Goal: Ask a question

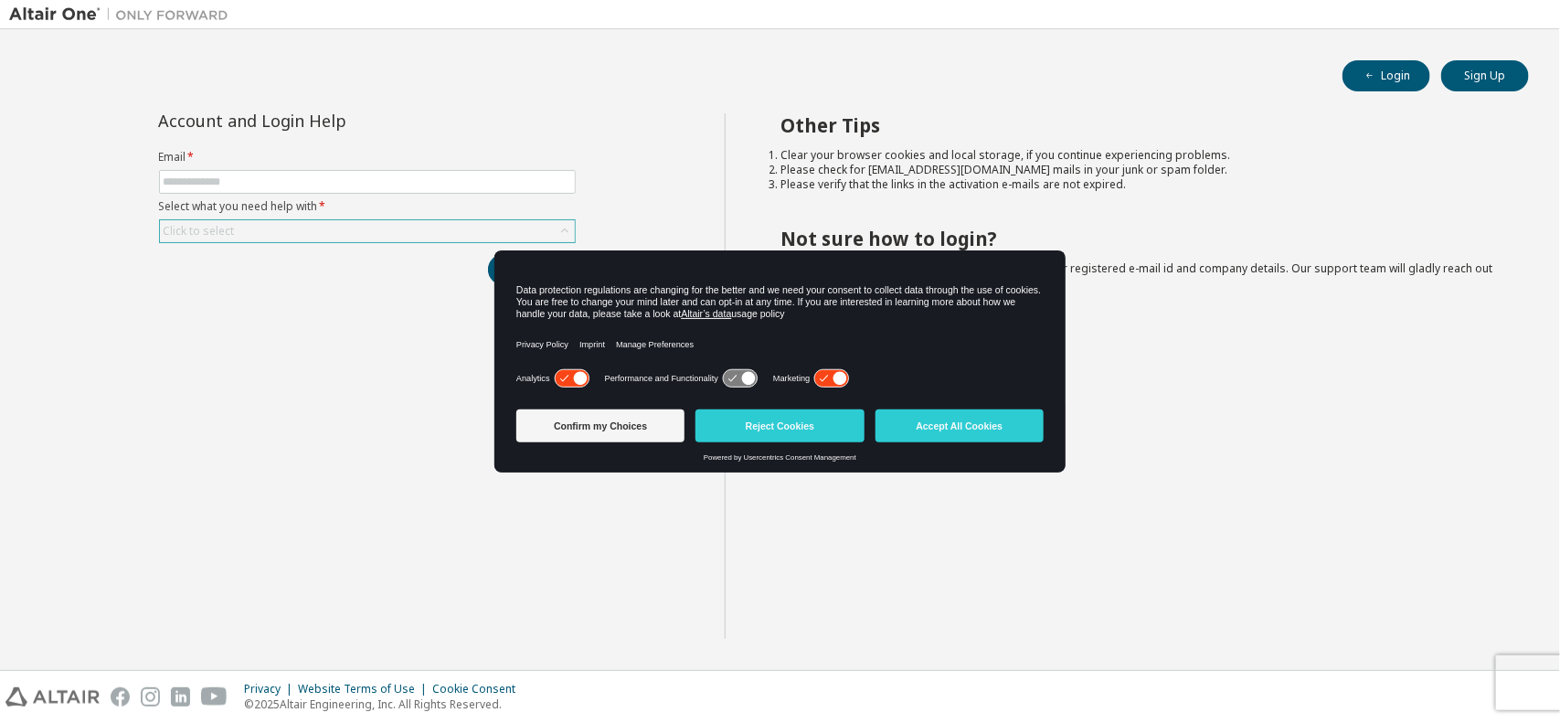
click at [258, 230] on div "Click to select" at bounding box center [367, 231] width 415 height 22
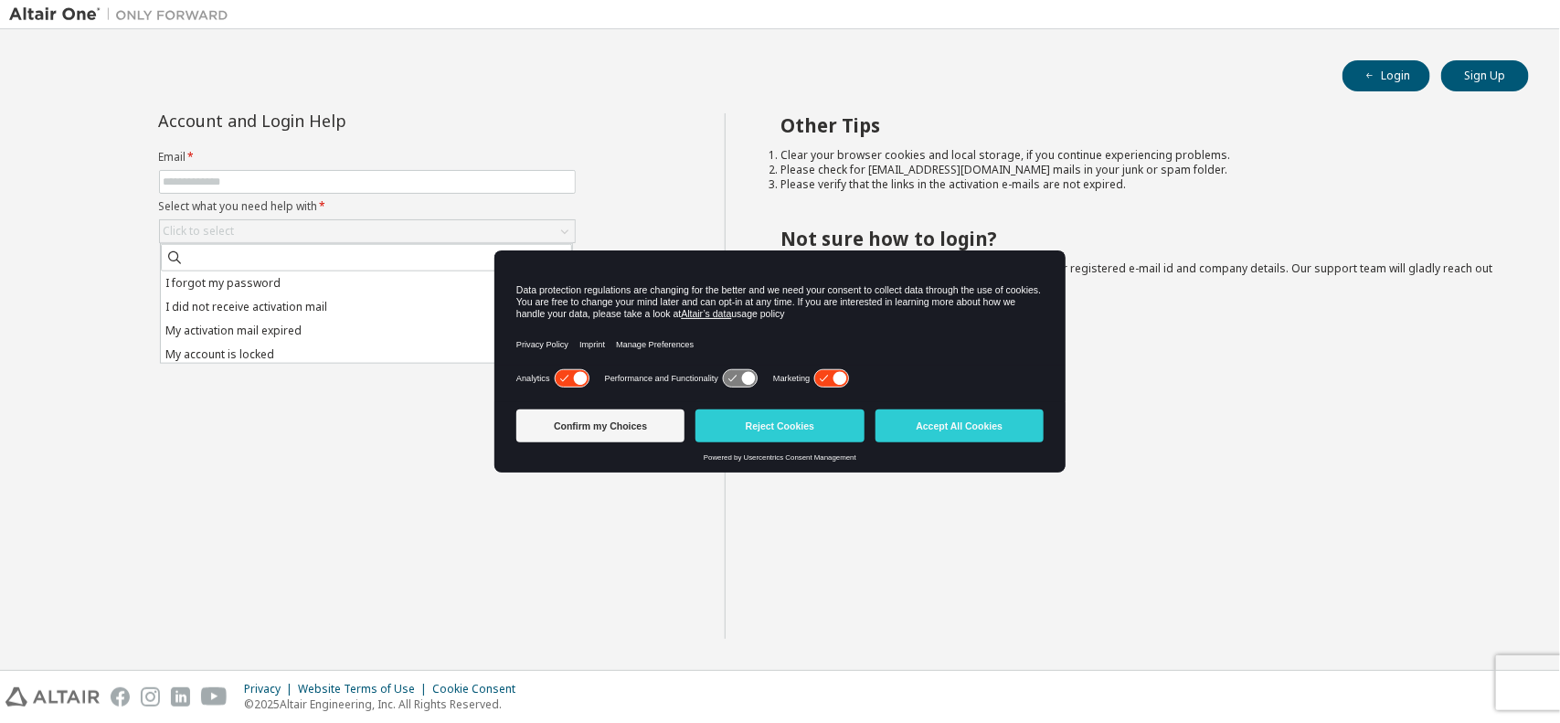
click at [245, 463] on div "Account and Login Help Email * Select what you need help with * Click to select…" at bounding box center [367, 376] width 716 height 526
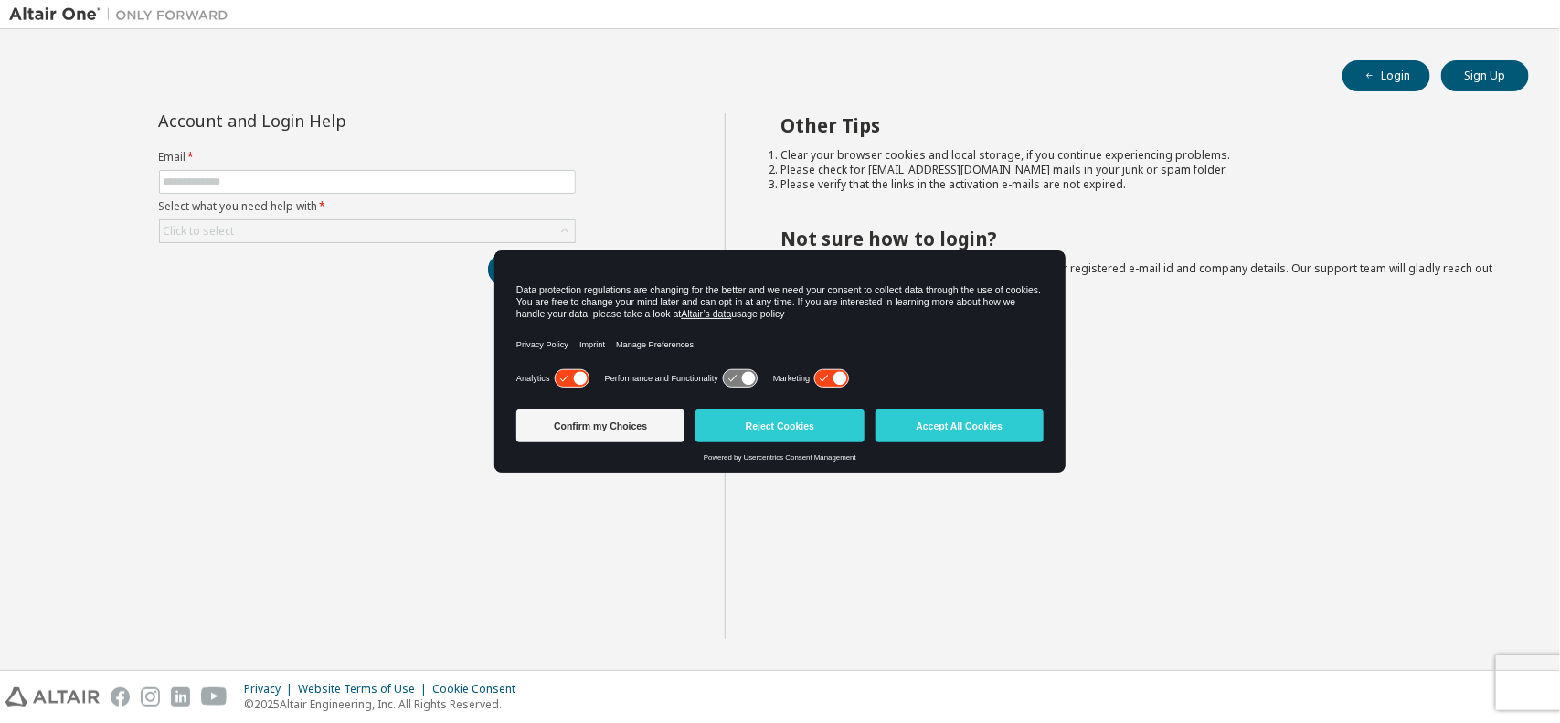
click at [550, 96] on div "Login Sign Up Account and Login Help Email * Select what you need help with * C…" at bounding box center [780, 349] width 1542 height 622
click at [404, 234] on div "Click to select" at bounding box center [367, 231] width 415 height 22
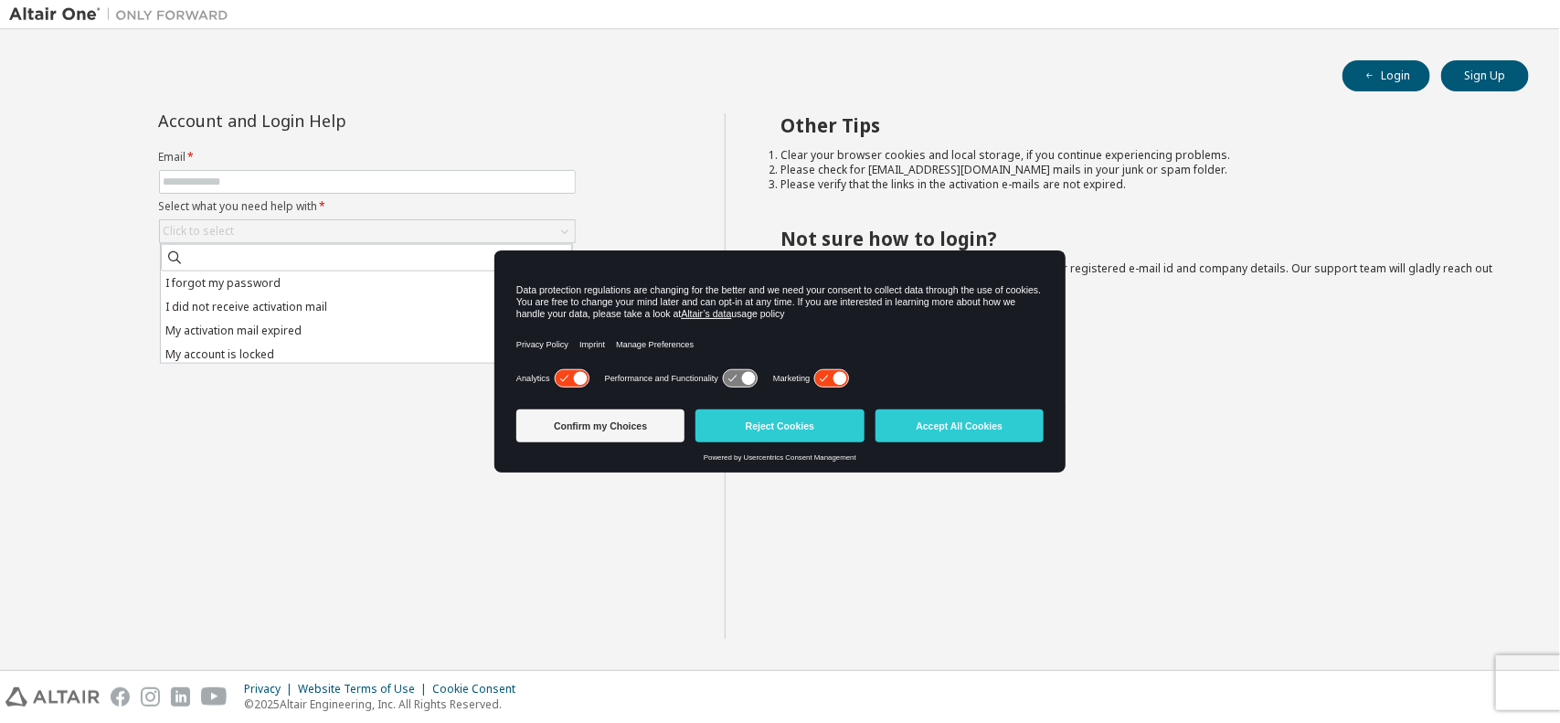
click at [207, 477] on div "Account and Login Help Email * Select what you need help with * Click to select…" at bounding box center [367, 376] width 716 height 526
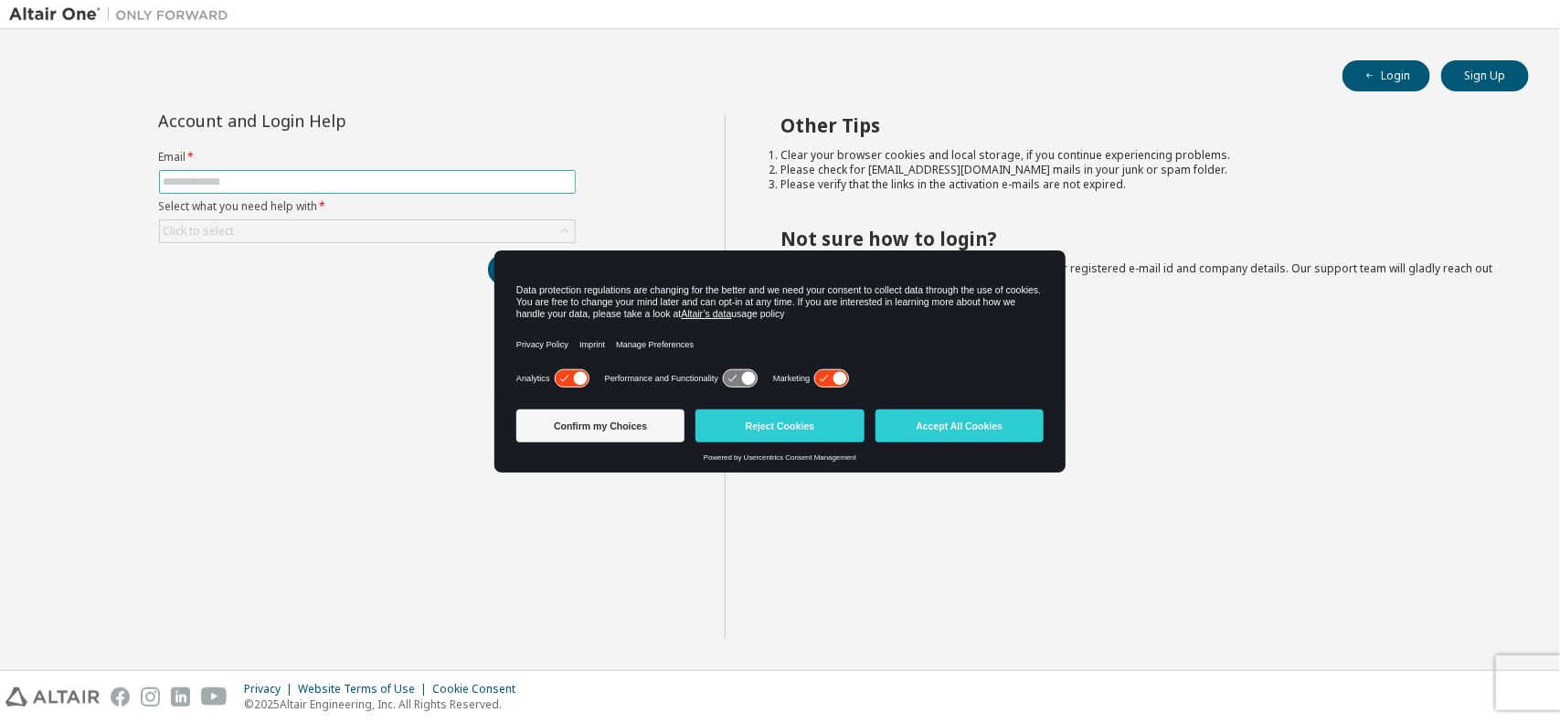
click at [419, 185] on input "text" at bounding box center [368, 182] width 408 height 15
paste input "**********"
type input "**********"
click at [370, 227] on div "Click to select" at bounding box center [367, 231] width 415 height 22
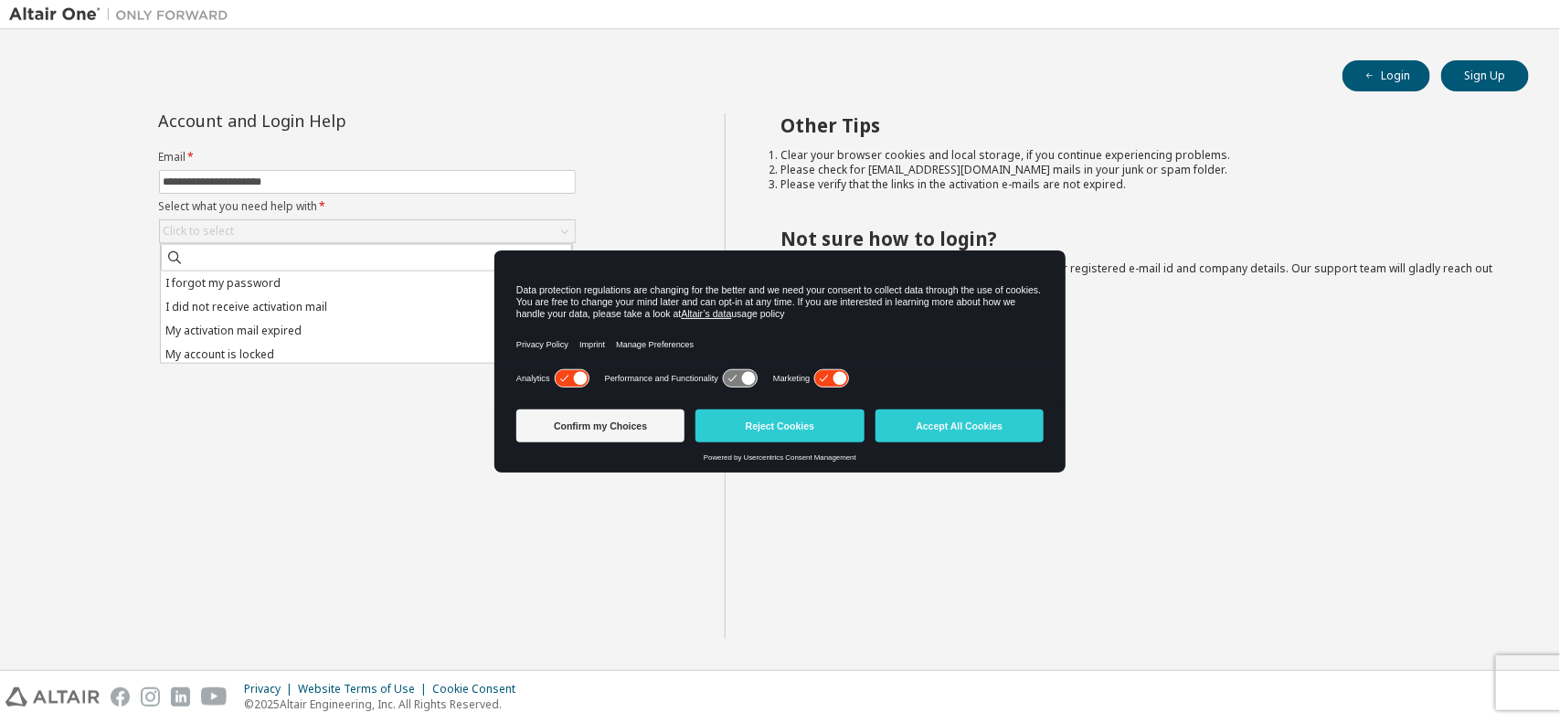
click at [308, 283] on li "I forgot my password" at bounding box center [366, 283] width 411 height 24
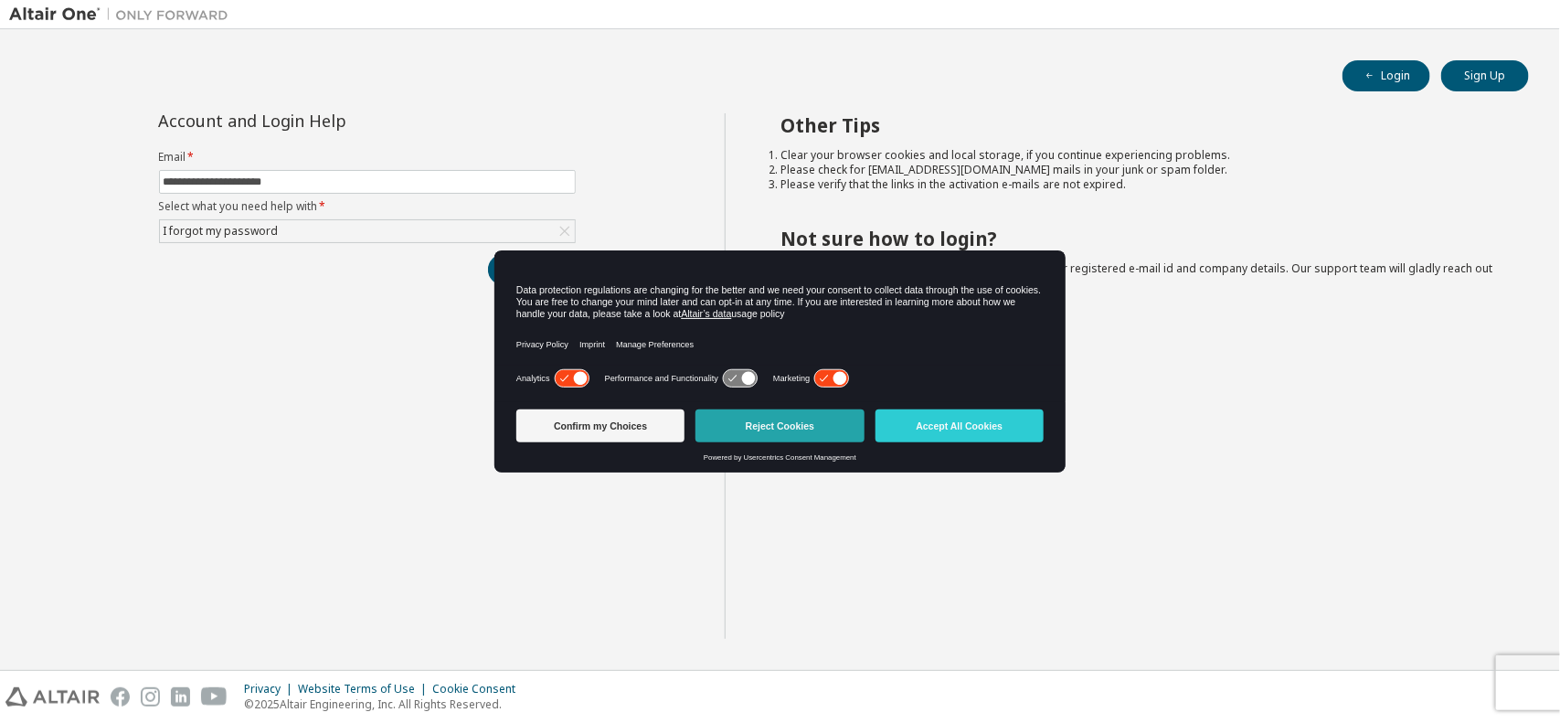
click at [764, 421] on button "Reject Cookies" at bounding box center [779, 425] width 168 height 33
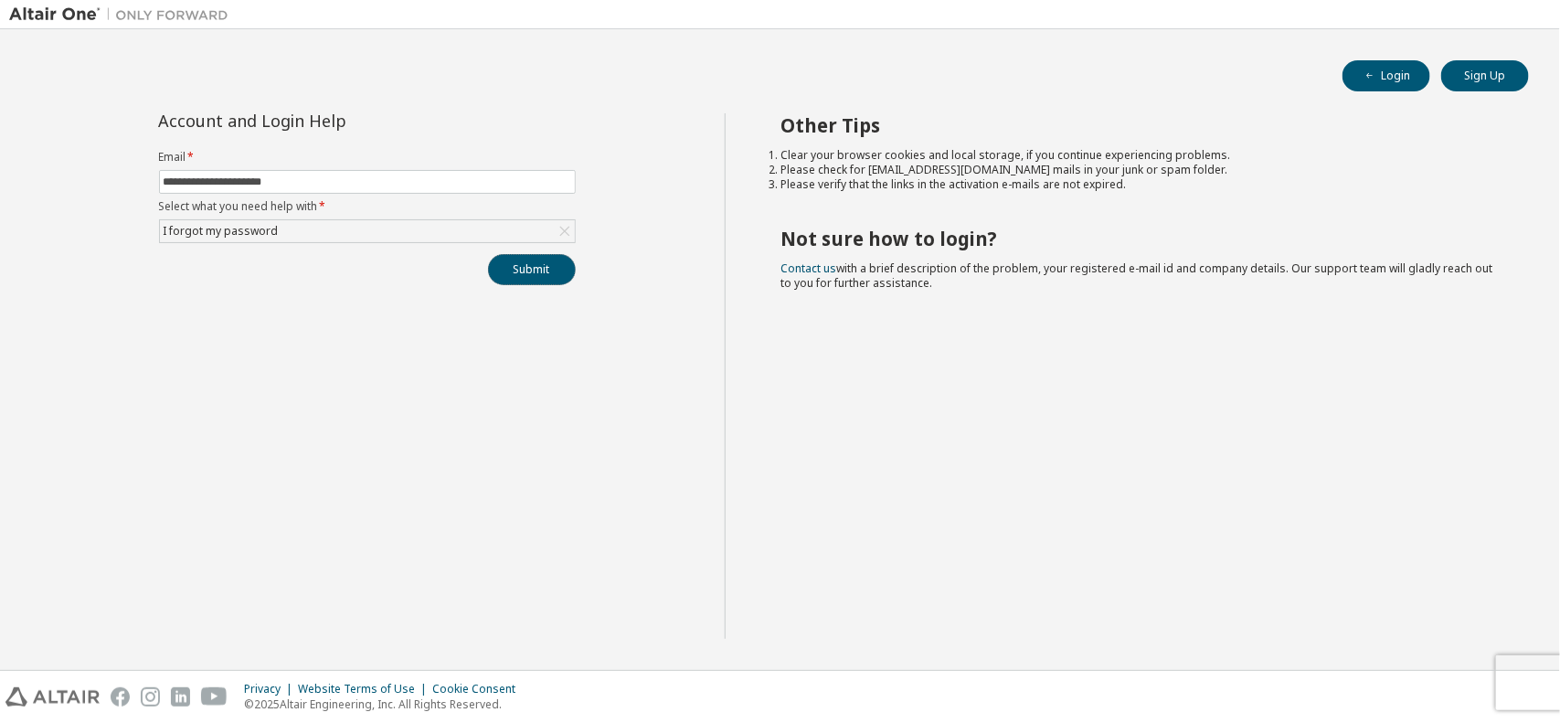
click at [544, 262] on button "Submit" at bounding box center [532, 269] width 88 height 31
click at [327, 222] on div "I forgot my password" at bounding box center [367, 231] width 415 height 22
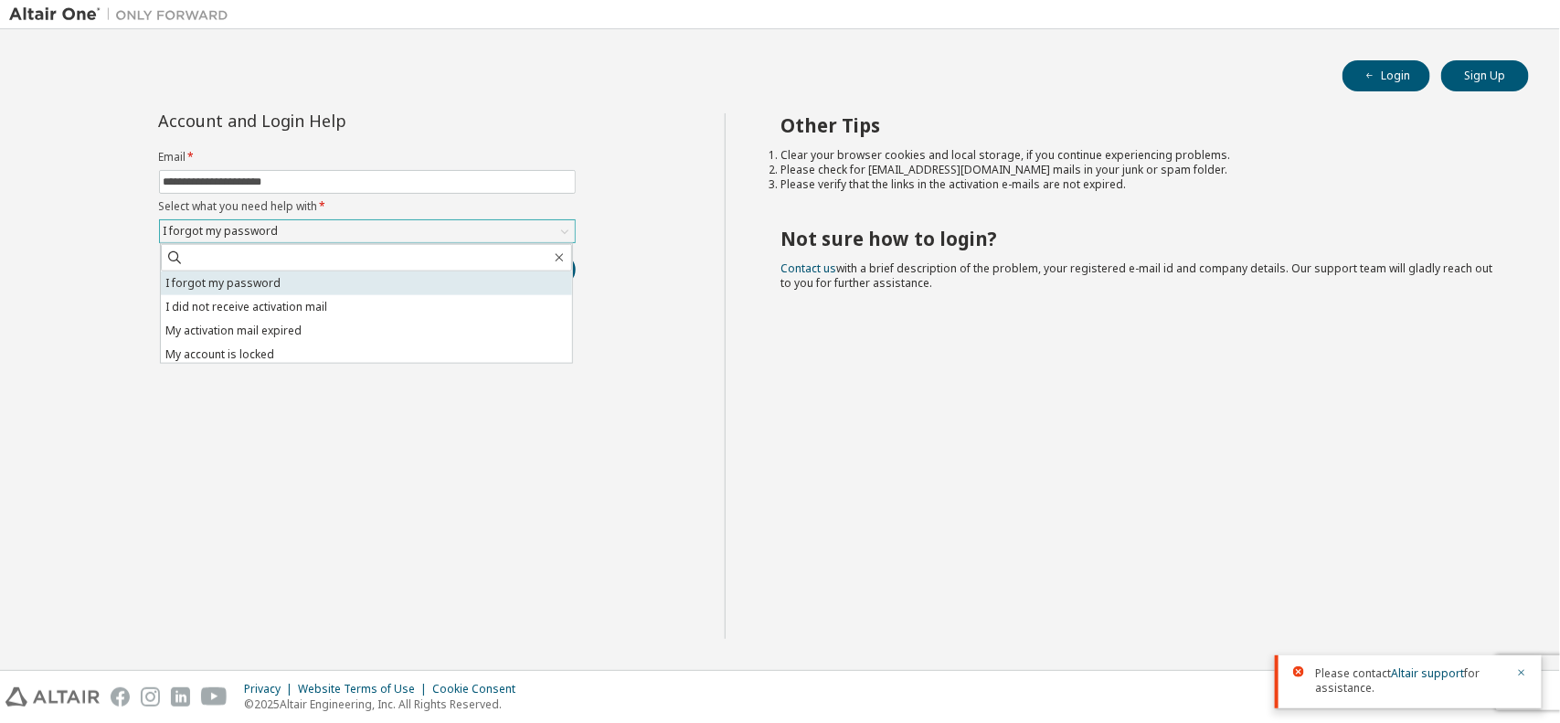
click at [281, 279] on li "I forgot my password" at bounding box center [366, 283] width 411 height 24
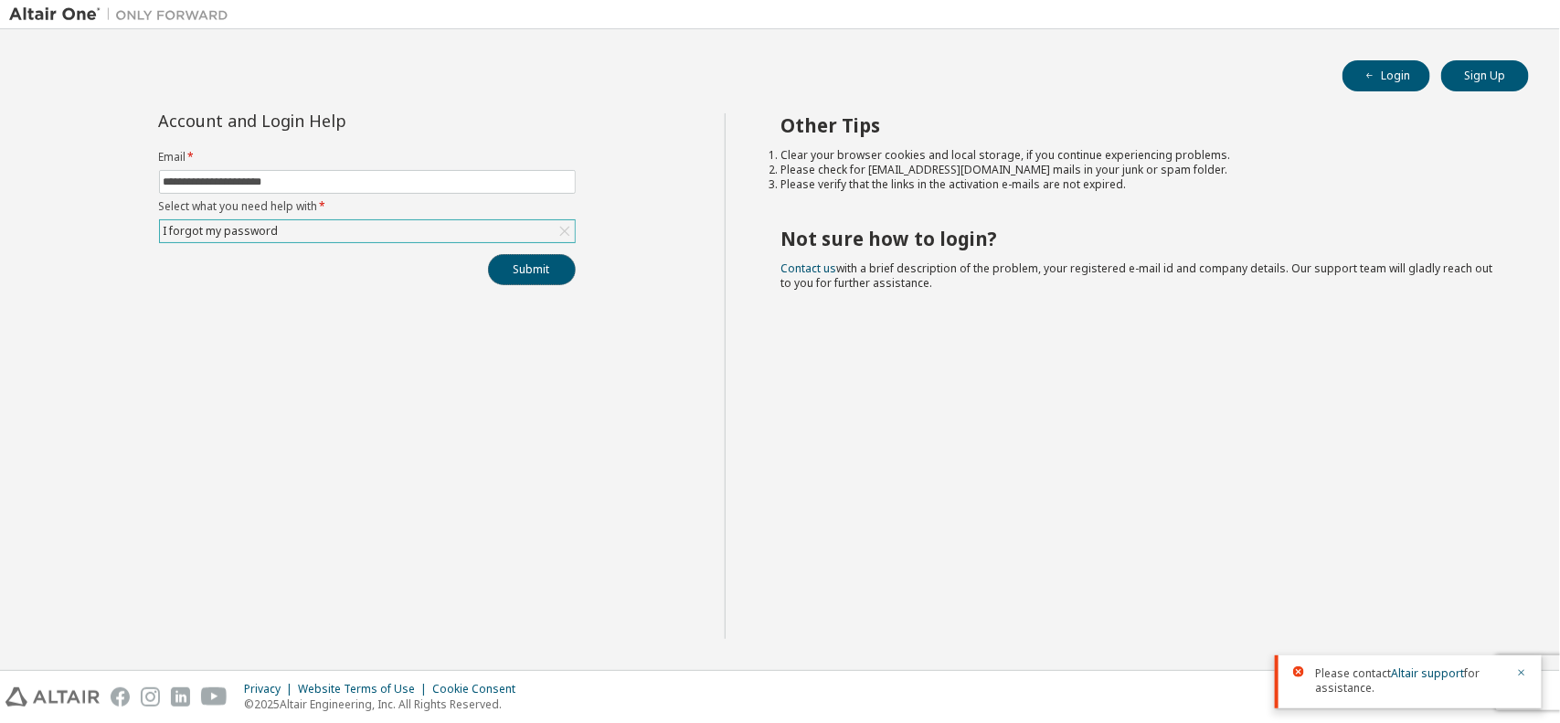
click at [540, 280] on button "Submit" at bounding box center [532, 269] width 88 height 31
click at [423, 183] on input "**********" at bounding box center [368, 182] width 408 height 15
click at [353, 224] on div "I forgot my password" at bounding box center [367, 231] width 415 height 22
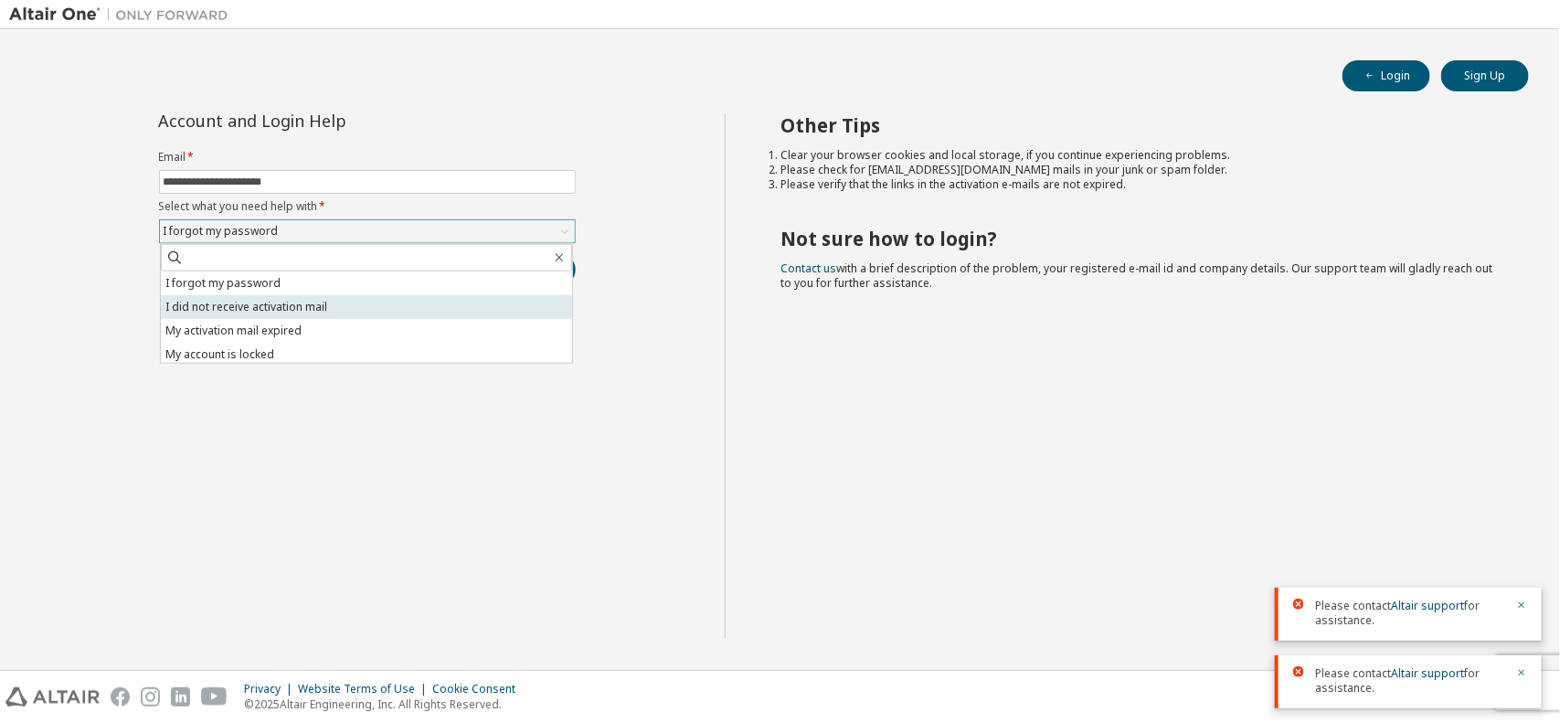
click at [356, 298] on li "I did not receive activation mail" at bounding box center [366, 307] width 411 height 24
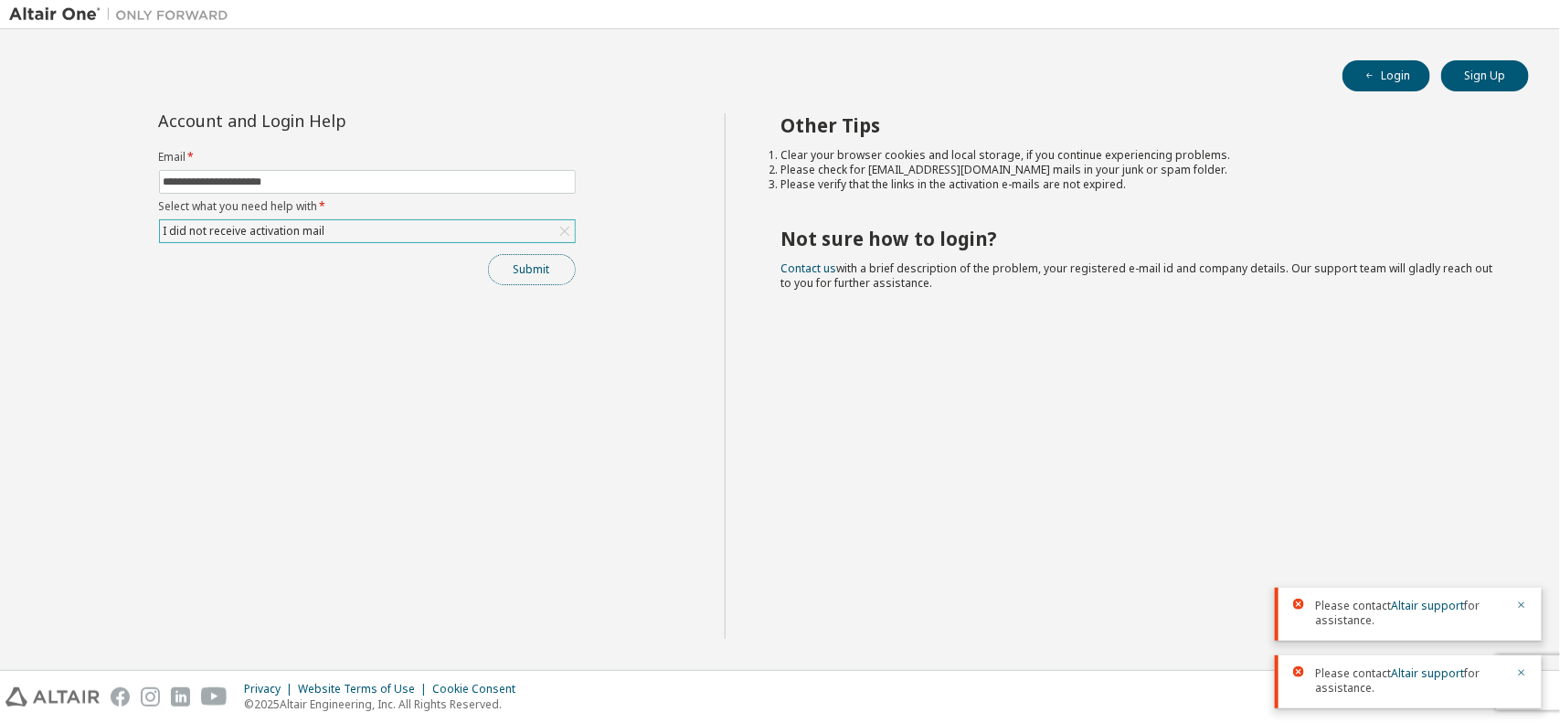
click at [517, 271] on button "Submit" at bounding box center [532, 269] width 88 height 31
click at [330, 228] on div "I did not receive activation mail" at bounding box center [367, 231] width 415 height 22
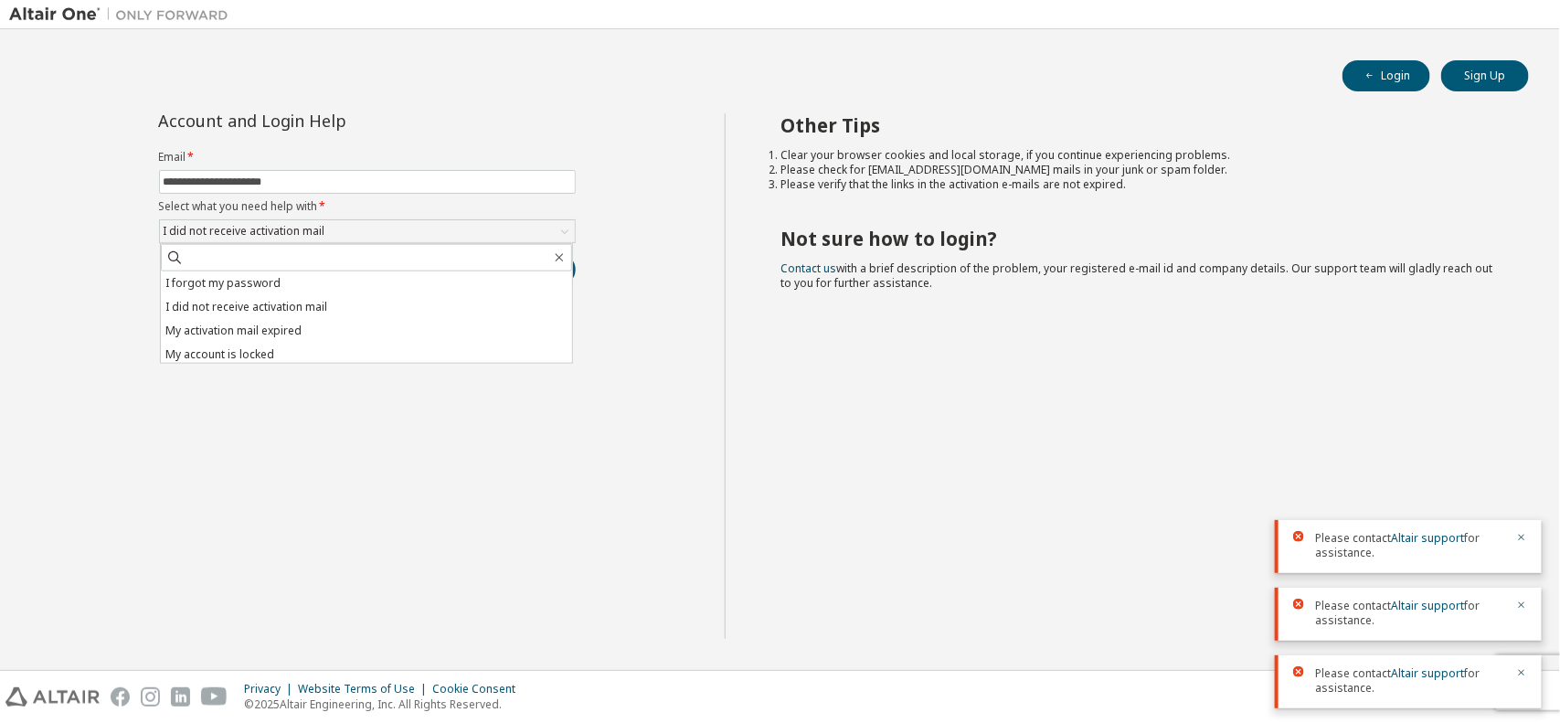
click at [332, 321] on li "My activation mail expired" at bounding box center [366, 331] width 411 height 24
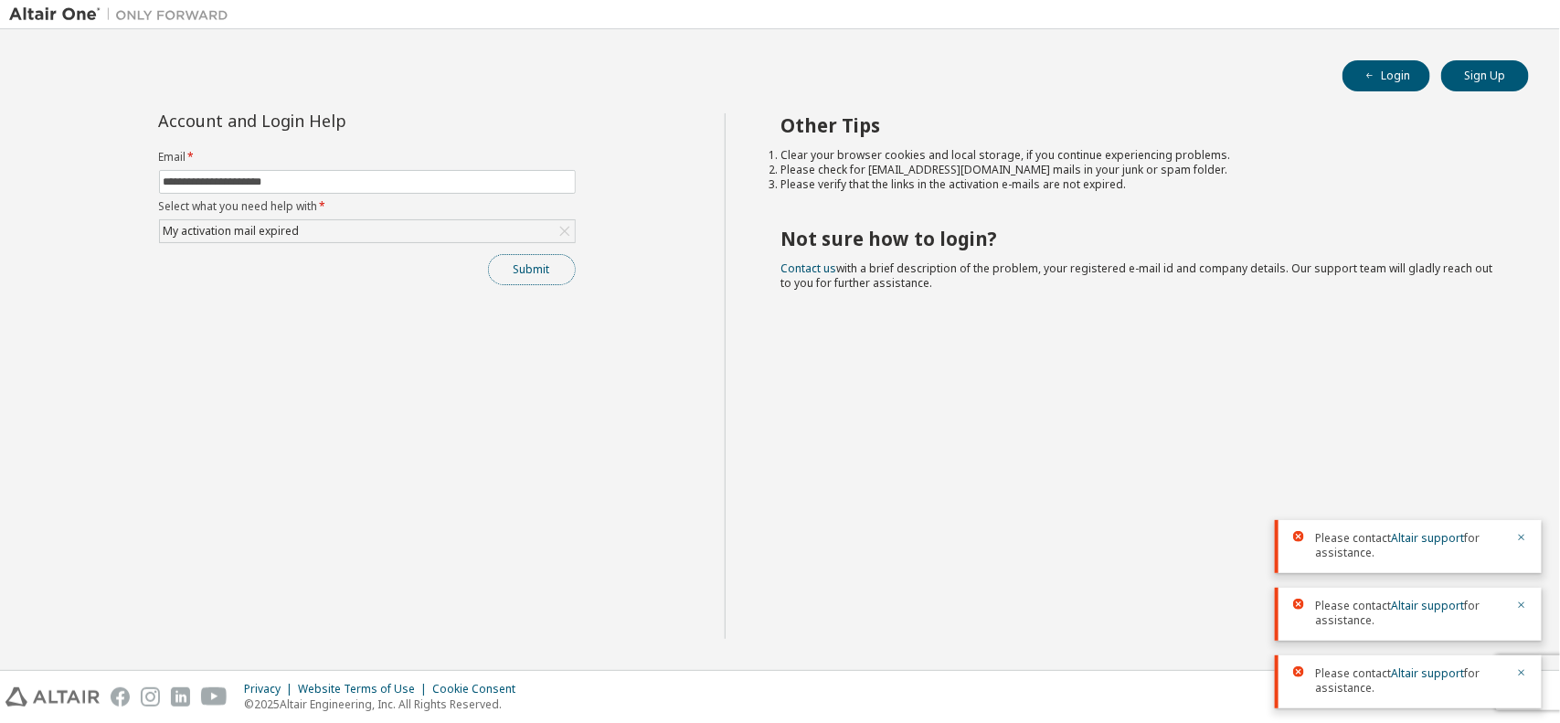
click at [504, 265] on button "Submit" at bounding box center [532, 269] width 88 height 31
click at [1423, 674] on link "Altair support" at bounding box center [1427, 673] width 73 height 16
